Goal: Navigation & Orientation: Find specific page/section

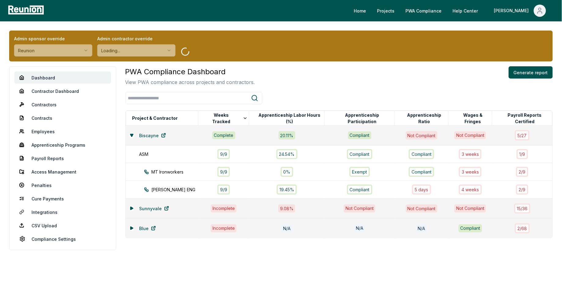
click at [70, 48] on html "Please visit us on your desktop We're working on making our marketplace mobile-…" at bounding box center [281, 154] width 562 height 308
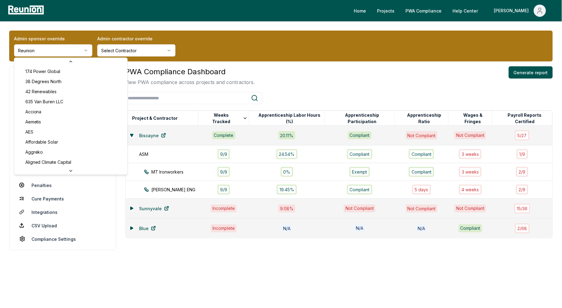
scroll to position [2098, 0]
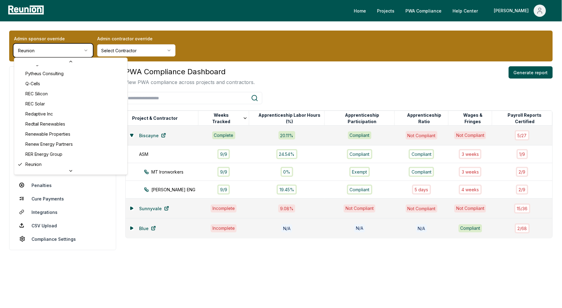
click at [55, 54] on html "Please visit us on your desktop We're working on making our marketplace mobile-…" at bounding box center [281, 154] width 562 height 308
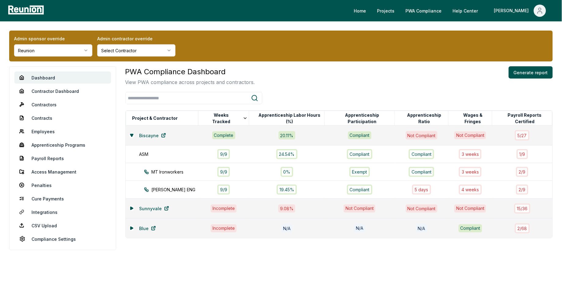
click at [55, 54] on html "Please visit us on your desktop We're working on making our marketplace mobile-…" at bounding box center [281, 154] width 562 height 308
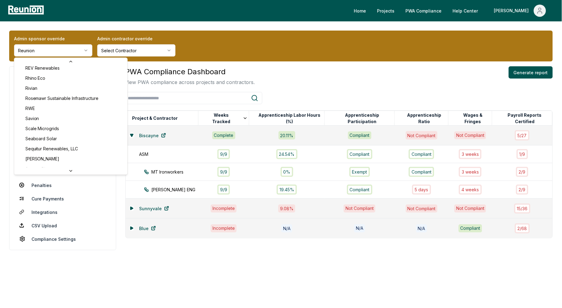
scroll to position [2295, 0]
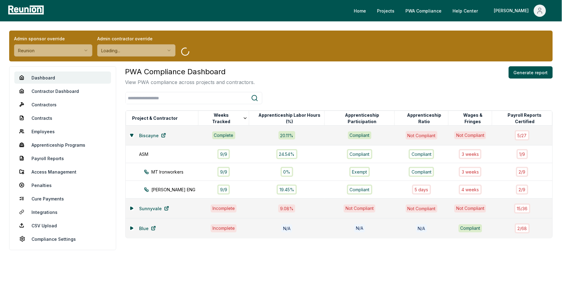
click at [323, 69] on div "PWA Compliance Dashboard View PWA compliance across projects and contractors. G…" at bounding box center [339, 76] width 428 height 20
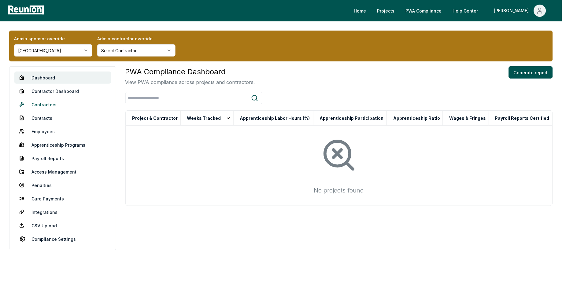
click at [43, 104] on link "Contractors" at bounding box center [62, 105] width 97 height 12
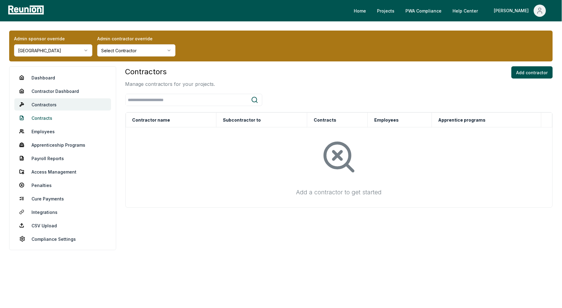
click at [53, 117] on link "Contracts" at bounding box center [62, 118] width 97 height 12
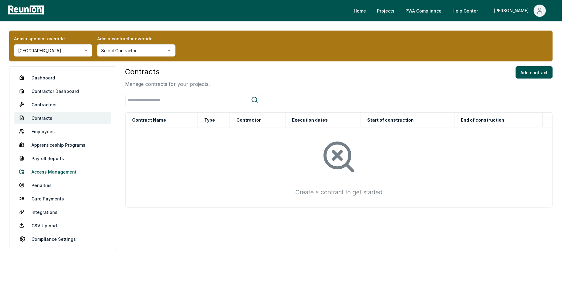
click at [47, 170] on link "Access Management" at bounding box center [62, 172] width 97 height 12
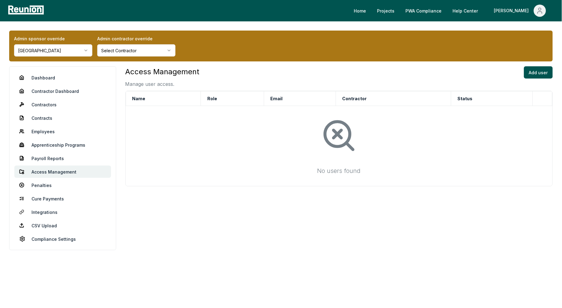
click at [381, 245] on div "Access Management Manage user access. Add user Name Role Email Contractor Statu…" at bounding box center [339, 158] width 428 height 184
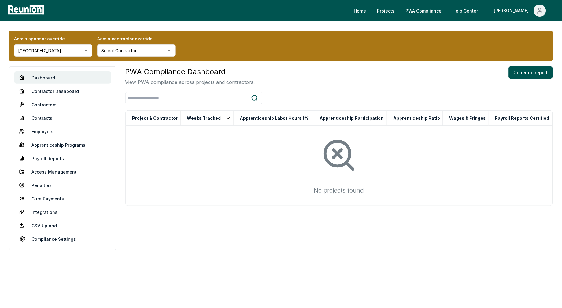
click at [59, 50] on html "Please visit us on your desktop We're working on making our marketplace mobile-…" at bounding box center [281, 154] width 562 height 308
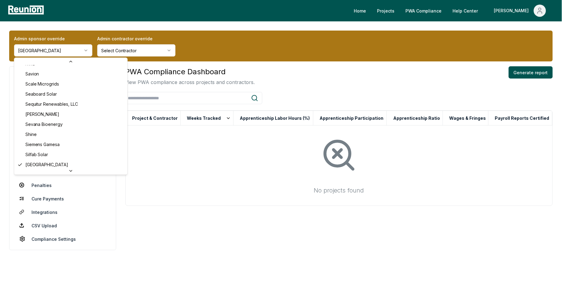
scroll to position [2628, 0]
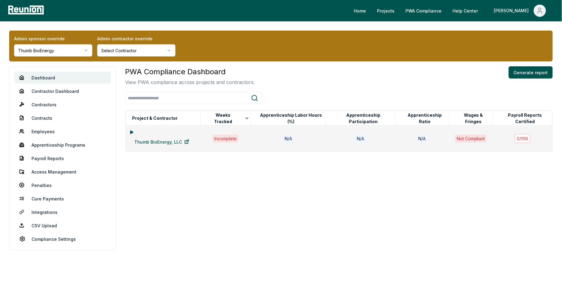
click at [133, 134] on icon at bounding box center [132, 132] width 2 height 3
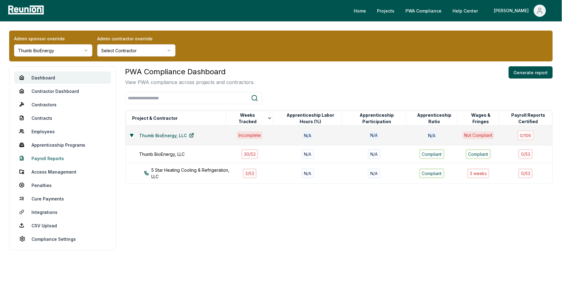
click at [50, 159] on link "Payroll Reports" at bounding box center [62, 158] width 97 height 12
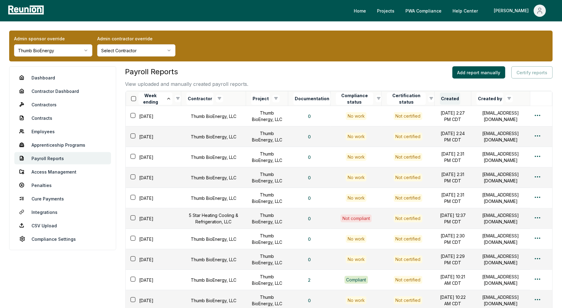
click at [440, 99] on button "Created" at bounding box center [450, 99] width 20 height 12
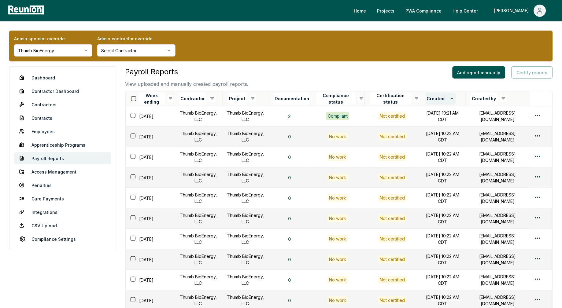
click at [426, 99] on button "Created" at bounding box center [441, 99] width 30 height 12
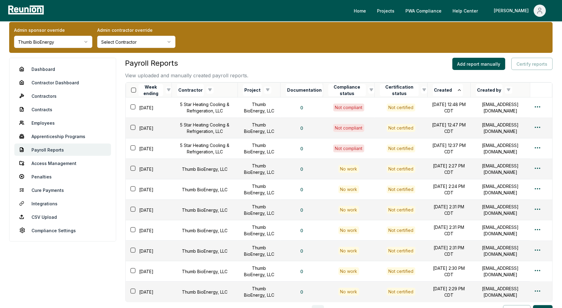
scroll to position [28, 0]
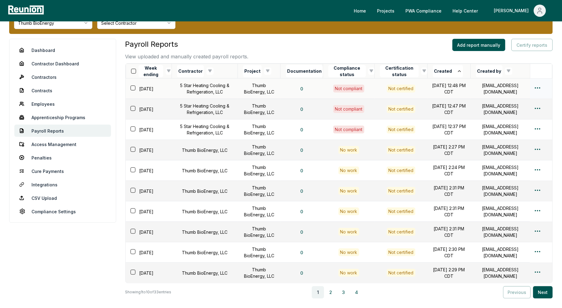
click at [539, 88] on html "Please visit us on your desktop We're working on making our marketplace mobile-…" at bounding box center [281, 166] width 562 height 388
click at [523, 111] on div "Edit" at bounding box center [528, 113] width 58 height 10
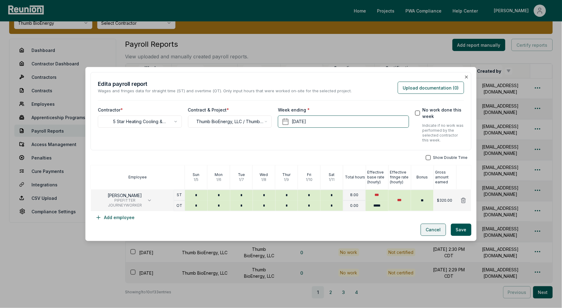
click at [432, 230] on button "Cancel" at bounding box center [433, 230] width 25 height 12
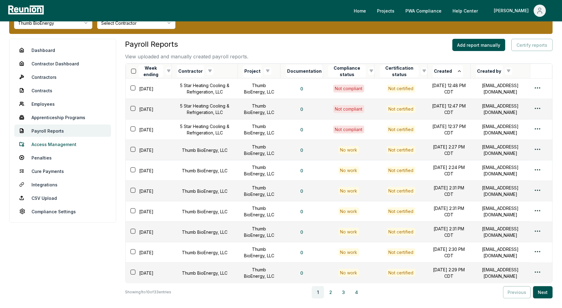
click at [58, 146] on link "Access Management" at bounding box center [62, 144] width 97 height 12
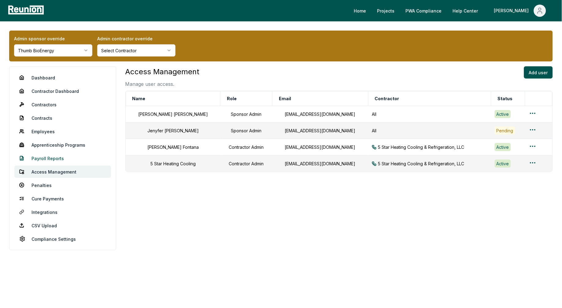
click at [49, 159] on link "Payroll Reports" at bounding box center [62, 158] width 97 height 12
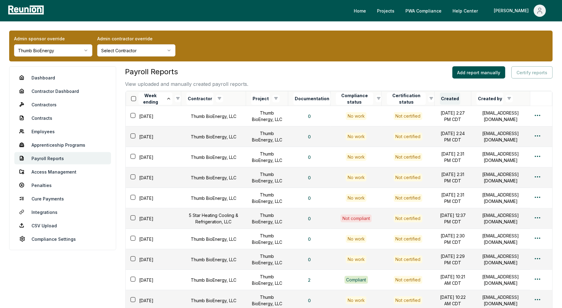
click at [440, 101] on button "Created" at bounding box center [450, 99] width 20 height 12
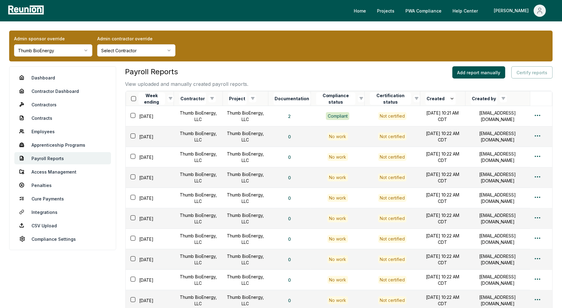
click at [432, 101] on button "Created" at bounding box center [441, 99] width 30 height 12
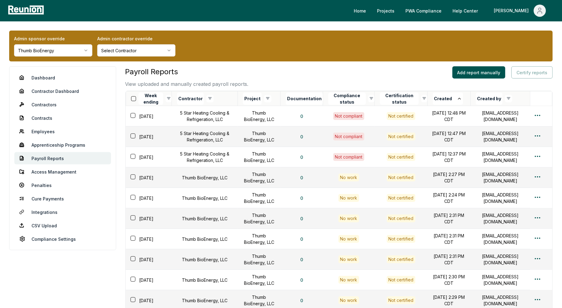
click at [433, 101] on button "Created" at bounding box center [448, 99] width 30 height 12
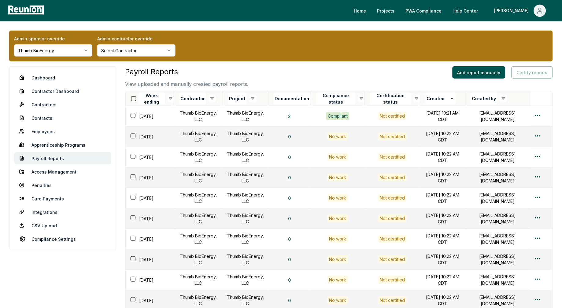
click at [432, 101] on button "Created" at bounding box center [441, 99] width 30 height 12
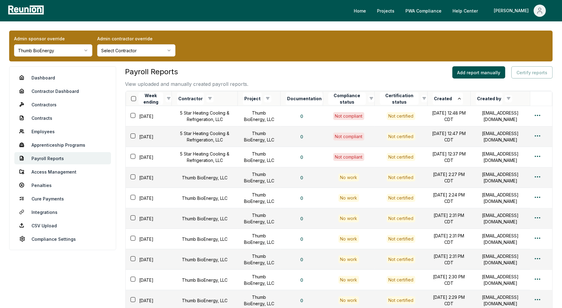
click at [48, 55] on html "Please visit us on your desktop We're working on making our marketplace mobile-…" at bounding box center [281, 194] width 562 height 388
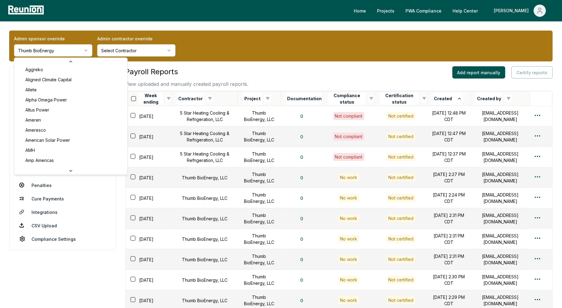
scroll to position [6, 0]
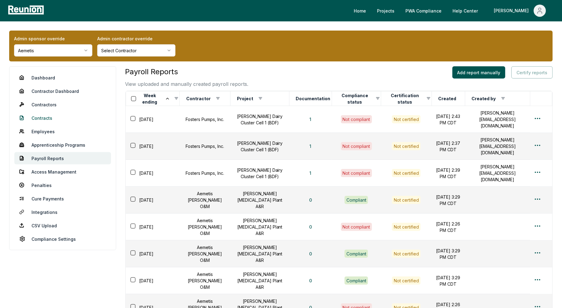
click at [43, 117] on link "Contracts" at bounding box center [62, 118] width 97 height 12
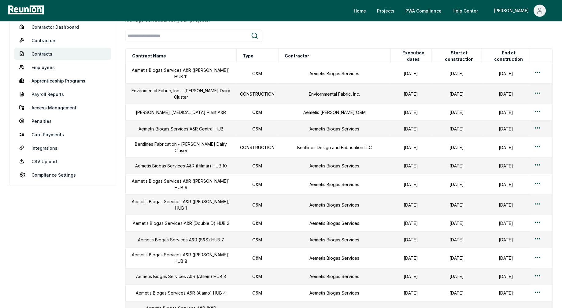
scroll to position [13, 0]
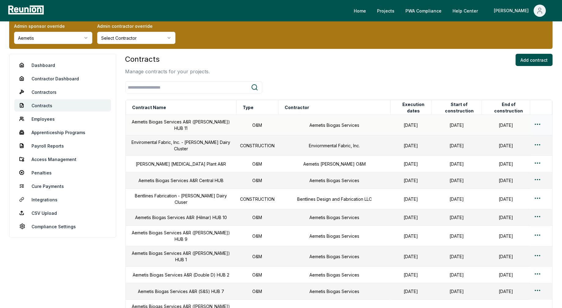
click at [519, 144] on div "Edit" at bounding box center [528, 147] width 58 height 10
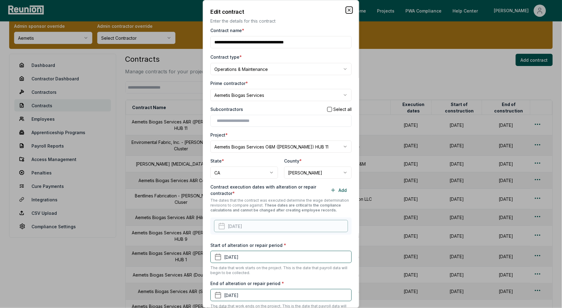
click at [349, 9] on icon "button" at bounding box center [349, 10] width 2 height 2
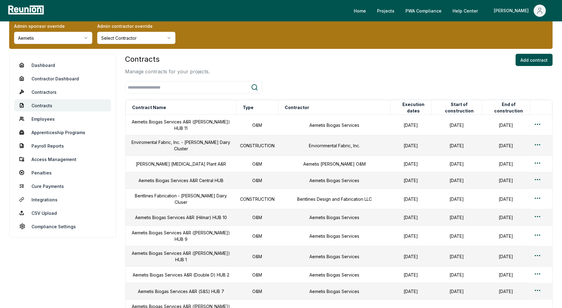
click at [358, 71] on div "Contracts Manage contracts for your projects. Add contract" at bounding box center [339, 64] width 428 height 21
click at [38, 62] on link "Dashboard" at bounding box center [62, 65] width 97 height 12
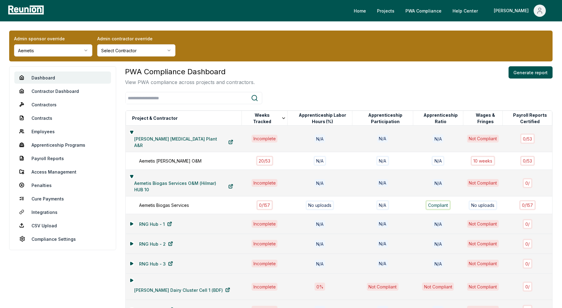
click at [319, 76] on div "PWA Compliance Dashboard View PWA compliance across projects and contractors. G…" at bounding box center [339, 76] width 428 height 20
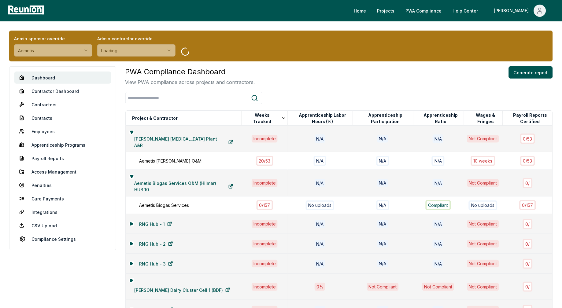
click at [334, 62] on div "Admin sponsor override Aemetis Admin contractor override Loading... Dashboard C…" at bounding box center [281, 275] width 562 height 509
